Goal: Information Seeking & Learning: Learn about a topic

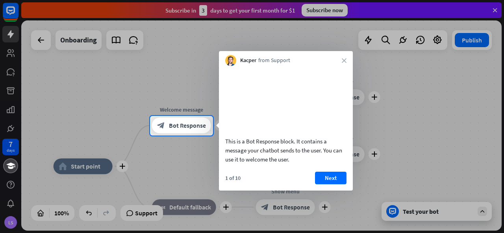
click at [336, 185] on button "Next" at bounding box center [330, 178] width 31 height 13
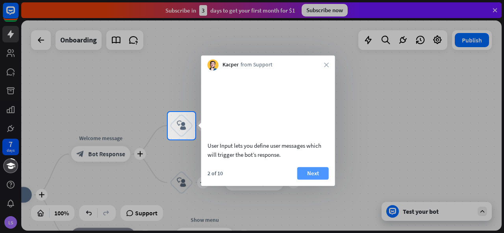
click at [305, 180] on button "Next" at bounding box center [312, 173] width 31 height 13
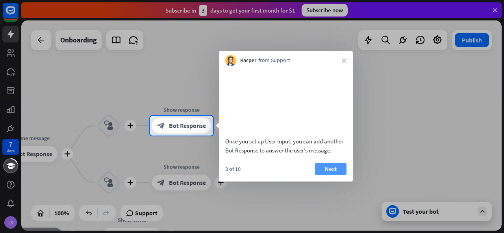
click at [327, 176] on button "Next" at bounding box center [330, 169] width 31 height 13
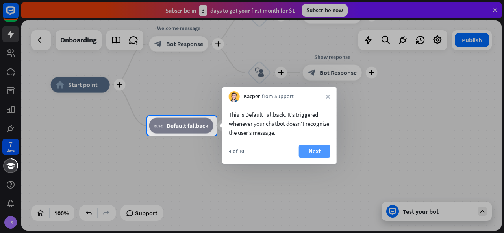
click at [317, 153] on button "Next" at bounding box center [314, 151] width 31 height 13
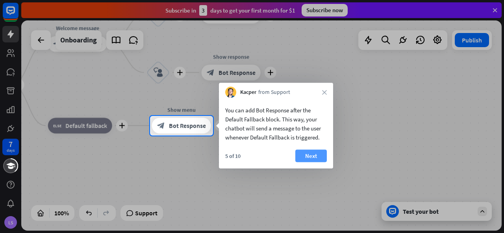
click at [322, 155] on button "Next" at bounding box center [310, 156] width 31 height 13
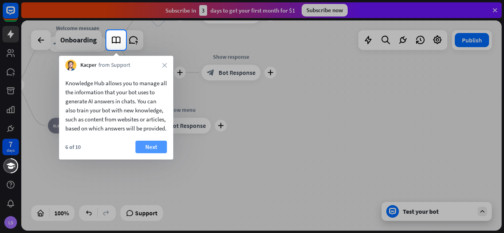
click at [156, 153] on button "Next" at bounding box center [150, 147] width 31 height 13
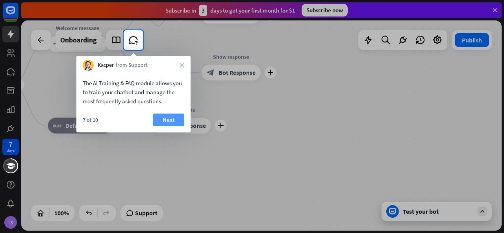
click at [174, 122] on button "Next" at bounding box center [168, 120] width 31 height 13
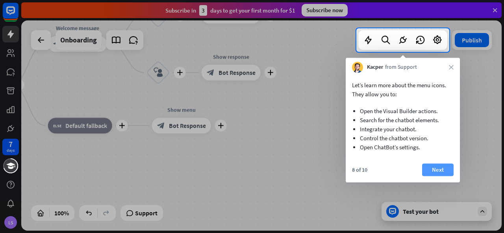
click at [445, 169] on button "Next" at bounding box center [437, 170] width 31 height 13
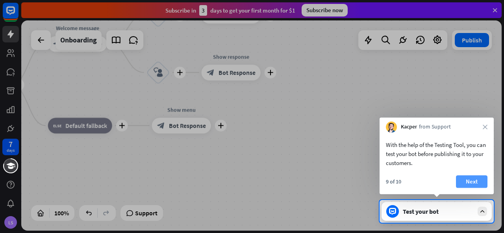
click at [471, 181] on button "Next" at bounding box center [471, 182] width 31 height 13
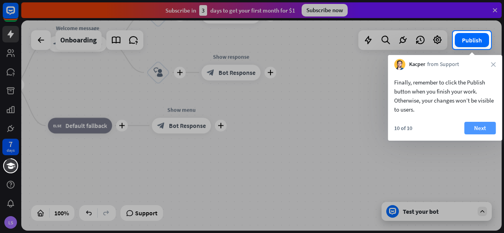
click at [483, 131] on button "Next" at bounding box center [479, 128] width 31 height 13
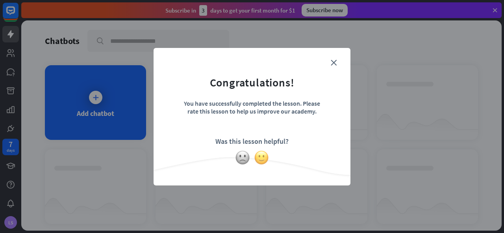
click at [262, 157] on img at bounding box center [261, 157] width 15 height 15
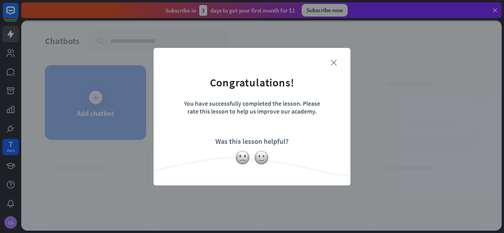
click at [334, 62] on icon "close" at bounding box center [334, 63] width 6 height 6
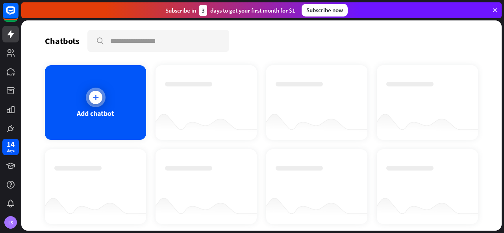
click at [101, 99] on div at bounding box center [95, 97] width 13 height 13
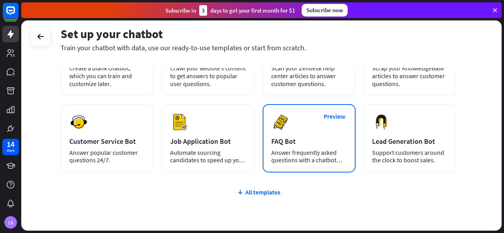
scroll to position [115, 0]
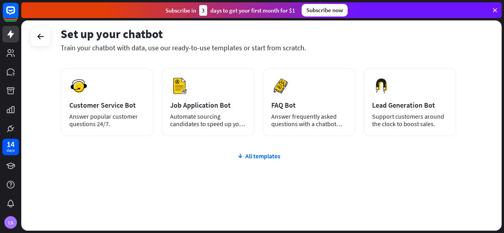
click at [256, 160] on div "plus Blank Bot Create a blank chatbot, which you can train and customize later.…" at bounding box center [258, 110] width 395 height 242
click at [257, 157] on div "All templates" at bounding box center [258, 156] width 395 height 8
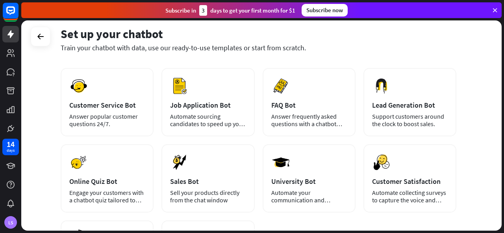
scroll to position [0, 0]
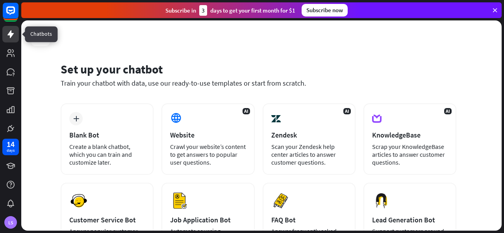
click at [10, 35] on icon at bounding box center [10, 34] width 6 height 8
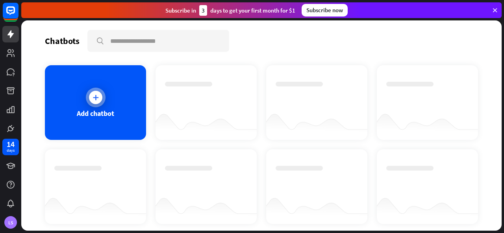
drag, startPoint x: 109, startPoint y: 112, endPoint x: 103, endPoint y: 111, distance: 6.0
click at [103, 111] on div "Add chatbot" at bounding box center [95, 113] width 37 height 9
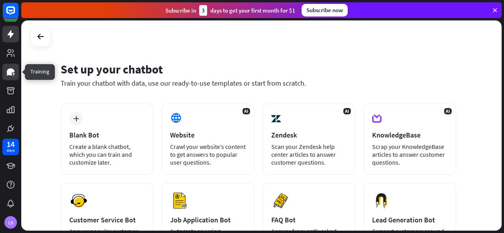
click at [9, 72] on icon at bounding box center [11, 71] width 8 height 7
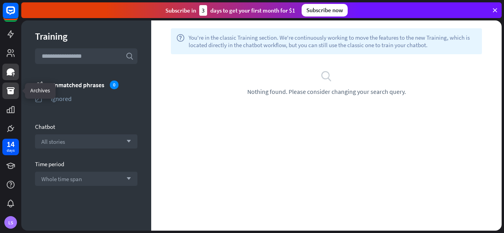
click at [13, 94] on icon at bounding box center [10, 90] width 9 height 9
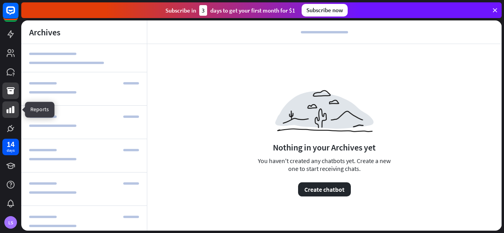
click at [9, 109] on icon at bounding box center [11, 109] width 8 height 7
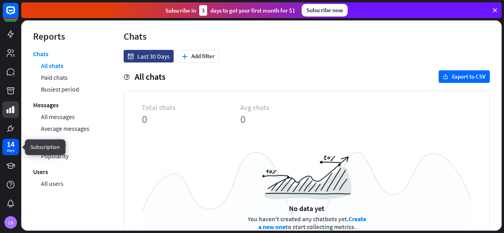
click at [15, 144] on div "14 days" at bounding box center [10, 147] width 17 height 17
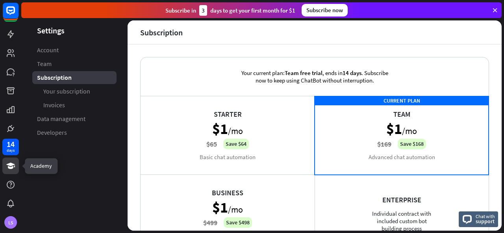
click at [13, 172] on link at bounding box center [10, 166] width 17 height 17
